Goal: Information Seeking & Learning: Check status

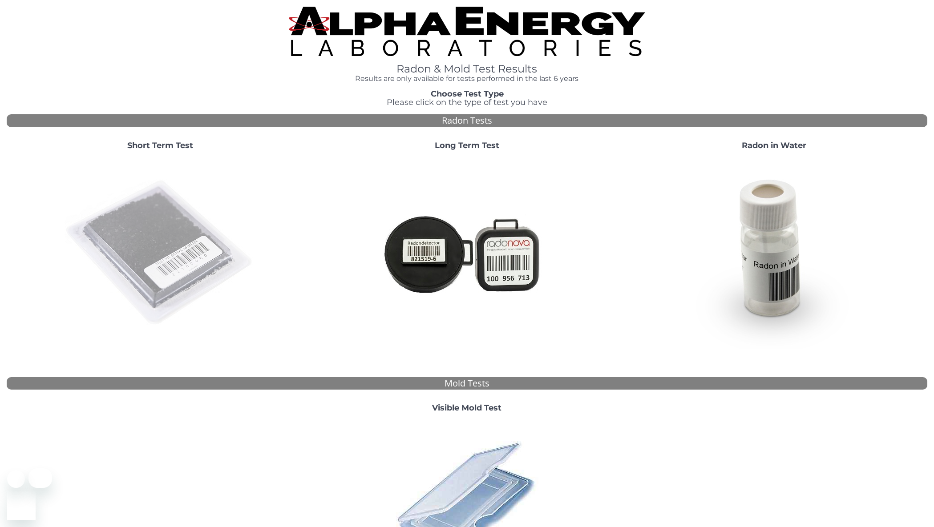
click at [187, 238] on img at bounding box center [160, 253] width 191 height 191
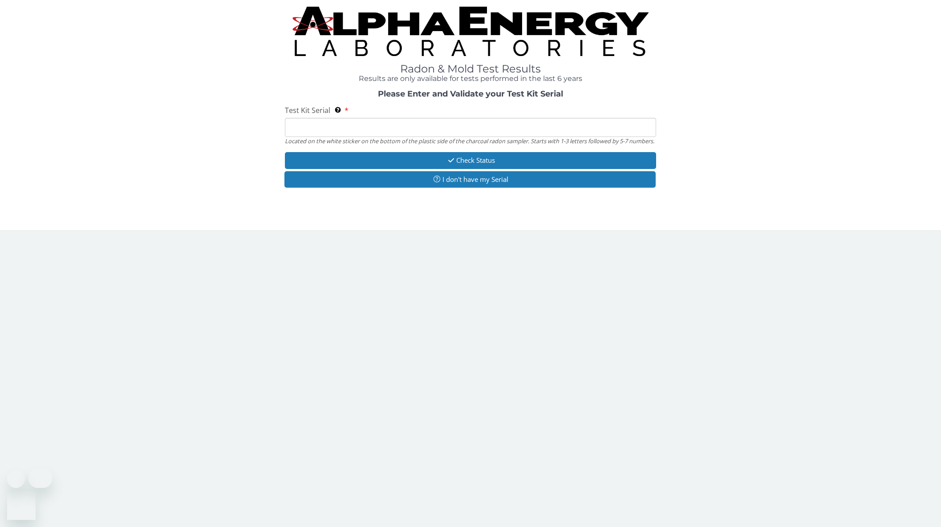
click at [331, 125] on input "Test Kit Serial Located on the white sticker on the bottom of the plastic side …" at bounding box center [470, 127] width 371 height 19
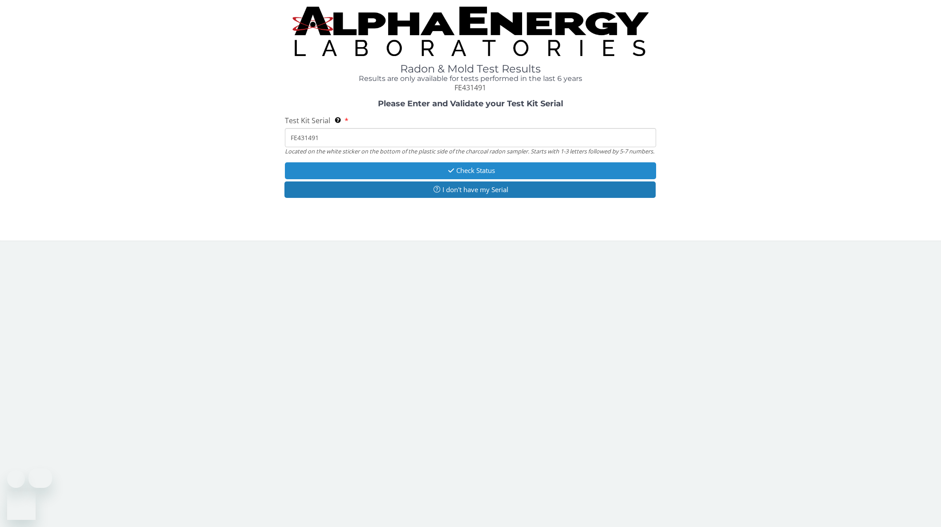
type input "FE431491"
click at [468, 179] on button "Check Status" at bounding box center [470, 170] width 371 height 16
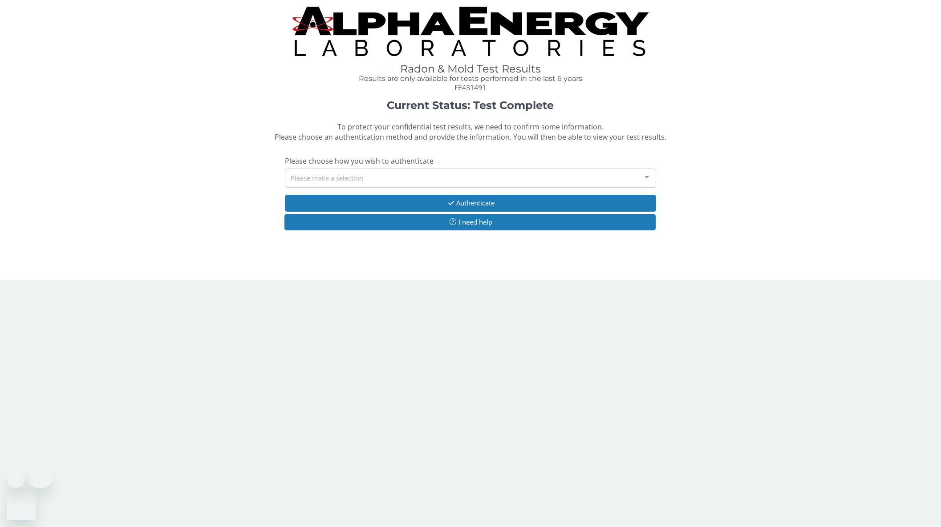
click at [643, 176] on div at bounding box center [647, 177] width 18 height 17
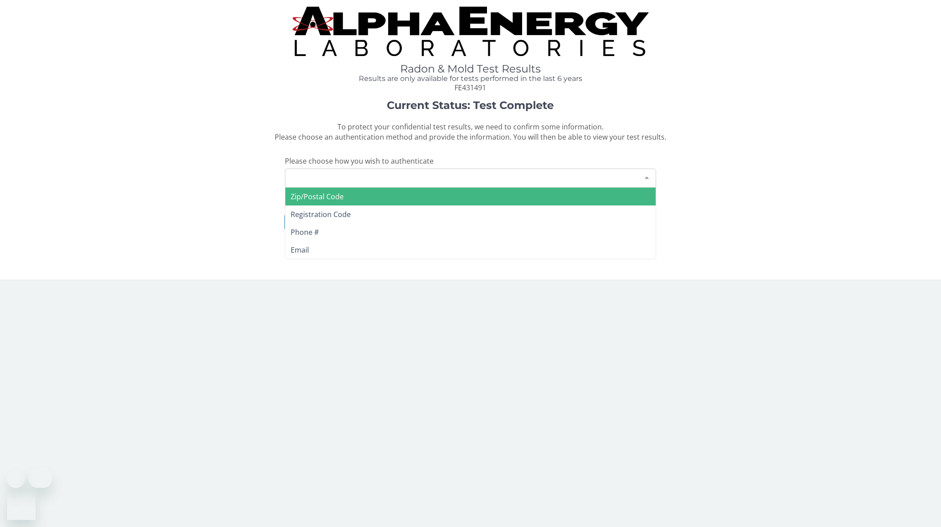
click at [339, 194] on span "Zip/Postal Code" at bounding box center [317, 197] width 53 height 10
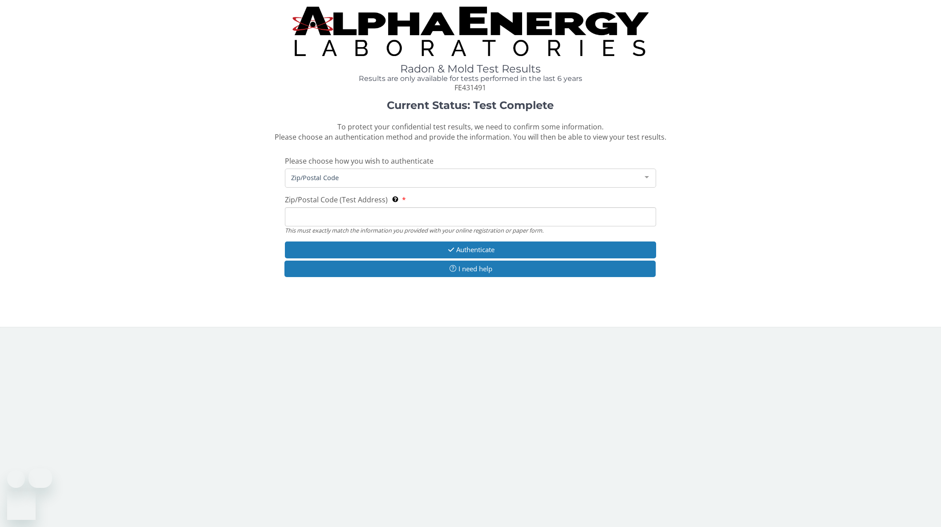
click at [343, 216] on input "Zip/Postal Code (Test Address) This must exactly match the information you prov…" at bounding box center [470, 216] width 371 height 19
type input "80917"
click at [485, 249] on button "Authenticate" at bounding box center [470, 250] width 371 height 16
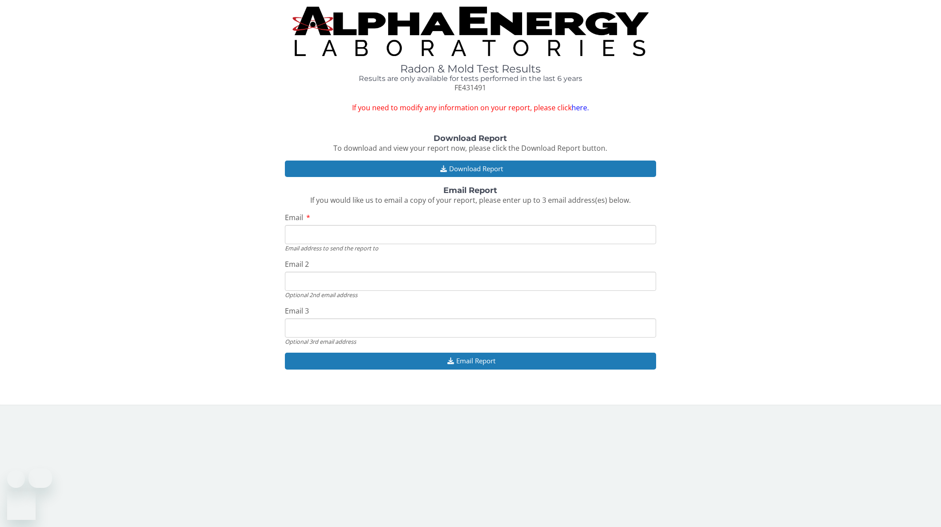
click at [316, 236] on input "Email" at bounding box center [470, 234] width 371 height 19
type input "[EMAIL_ADDRESS][DOMAIN_NAME]"
drag, startPoint x: 360, startPoint y: 325, endPoint x: 284, endPoint y: 327, distance: 76.1
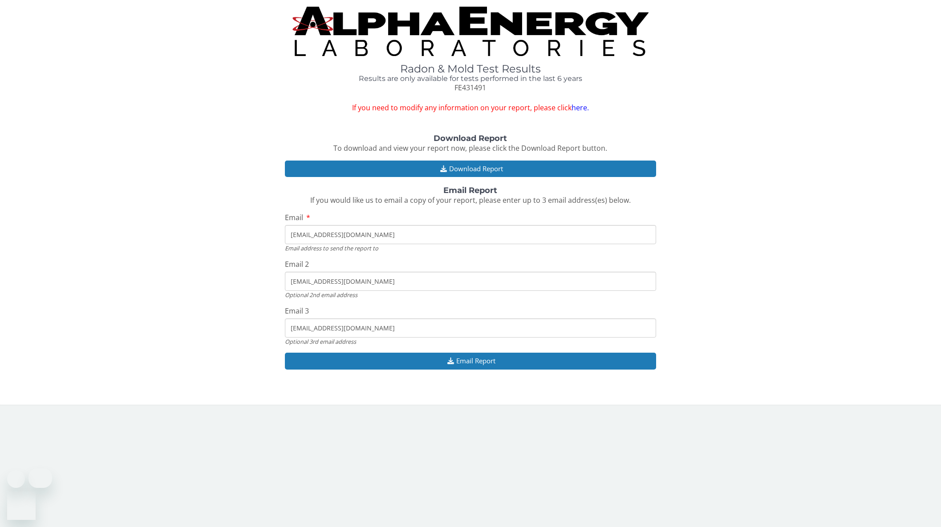
click at [284, 327] on div "Download Report To download and view your report now, please click the Download…" at bounding box center [470, 256] width 927 height 244
drag, startPoint x: 365, startPoint y: 279, endPoint x: 257, endPoint y: 268, distance: 108.7
click at [258, 268] on div "Download Report To download and view your report now, please click the Download…" at bounding box center [470, 256] width 927 height 244
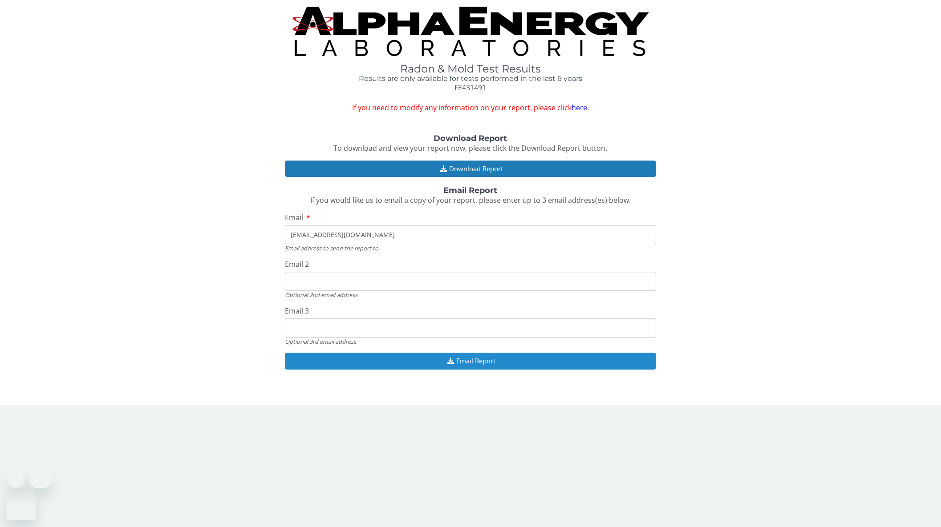
click at [477, 360] on button "Email Report" at bounding box center [470, 361] width 371 height 16
